Goal: Book appointment/travel/reservation

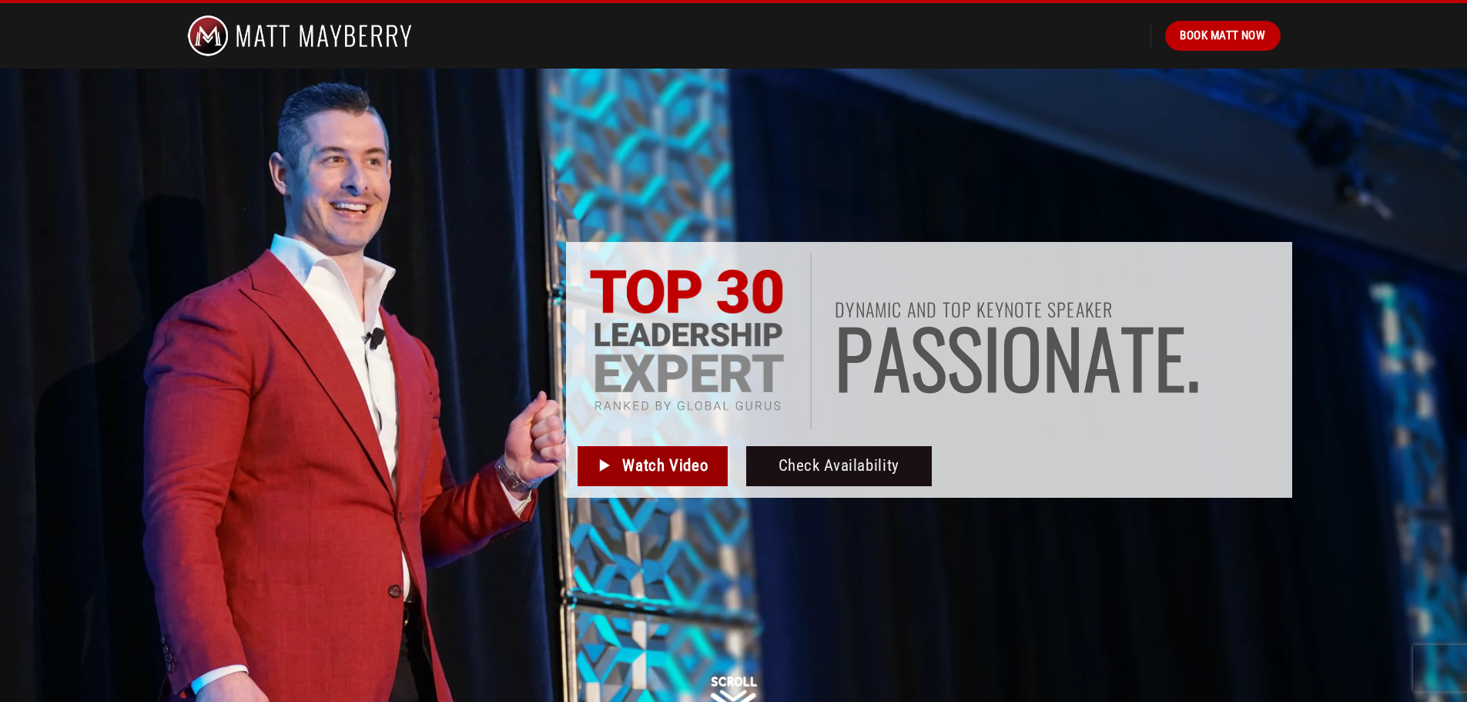
click at [637, 457] on span "Watch Video" at bounding box center [664, 465] width 85 height 25
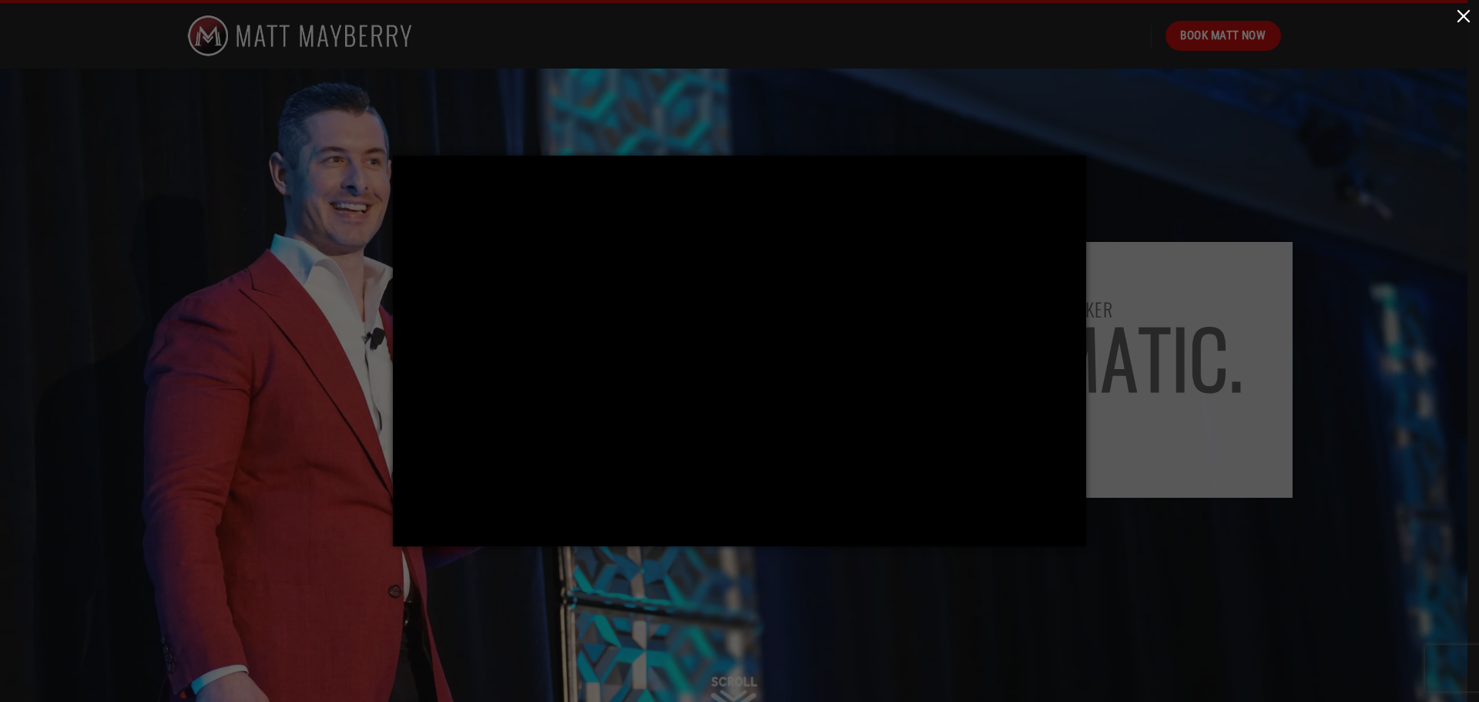
click at [1466, 16] on button "button" at bounding box center [1463, 15] width 31 height 31
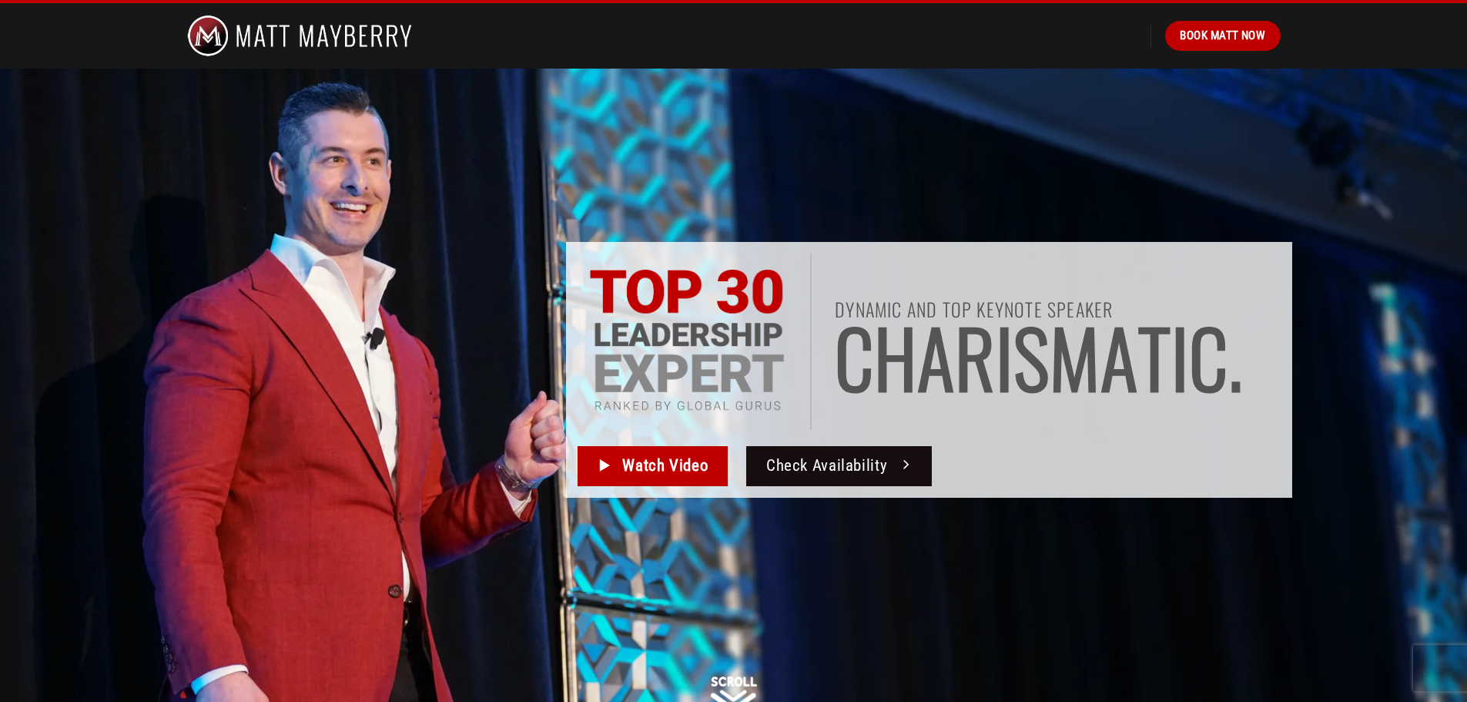
click at [805, 464] on span "Check Availability" at bounding box center [826, 465] width 121 height 25
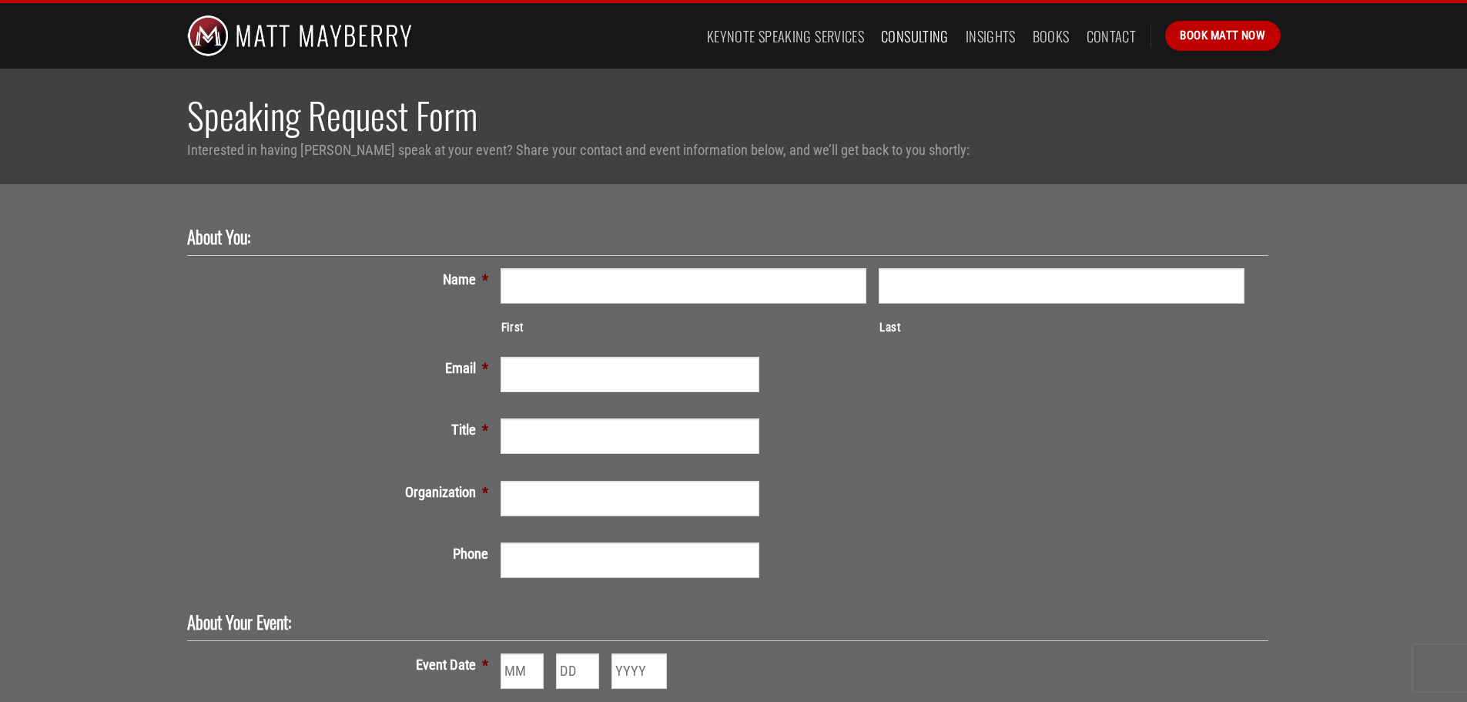
click at [924, 41] on link "Consulting" at bounding box center [915, 36] width 68 height 28
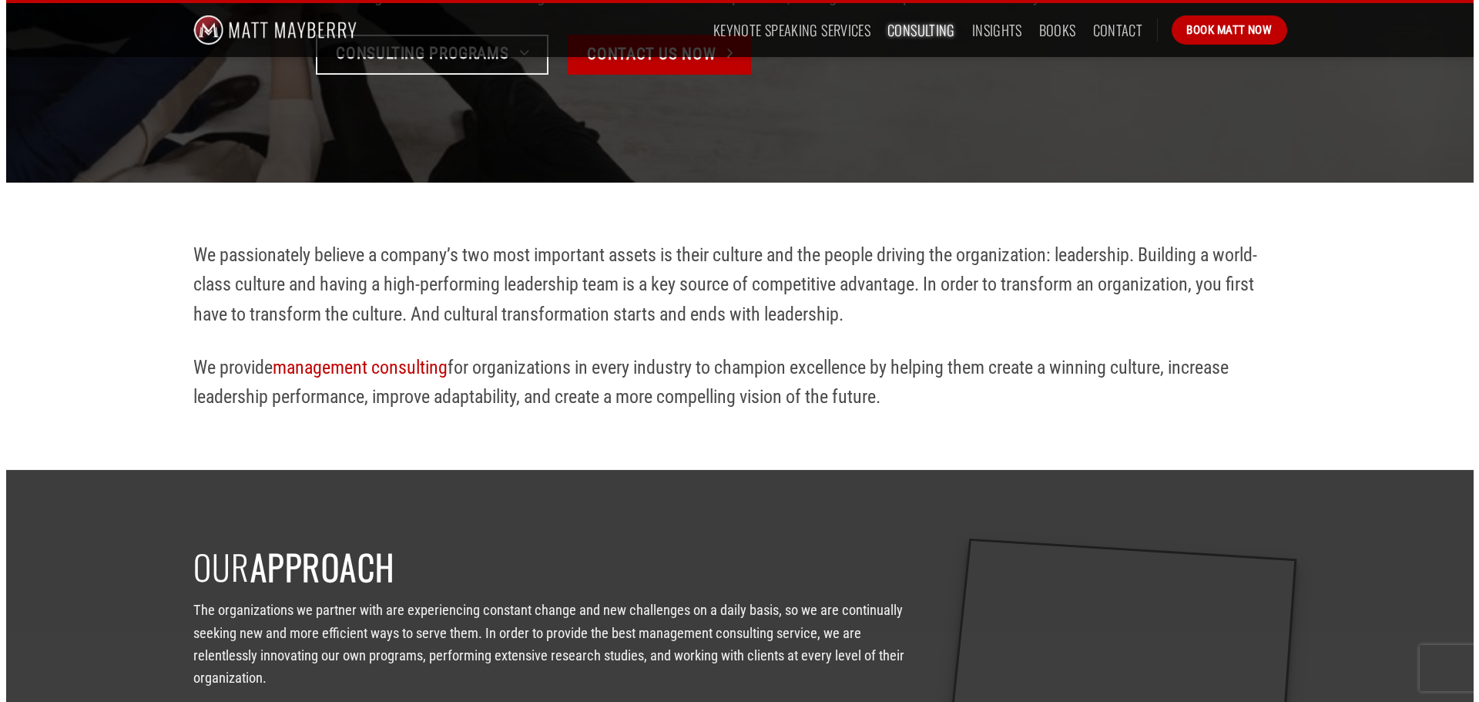
scroll to position [308, 0]
